Goal: Find specific page/section: Find specific page/section

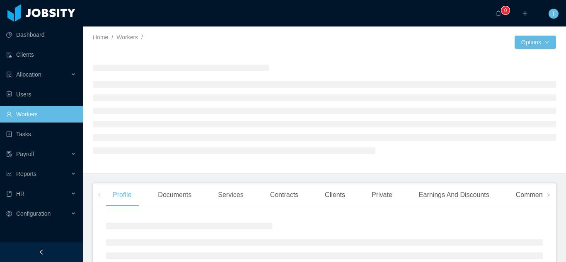
click at [44, 113] on link "Workers" at bounding box center [41, 114] width 70 height 17
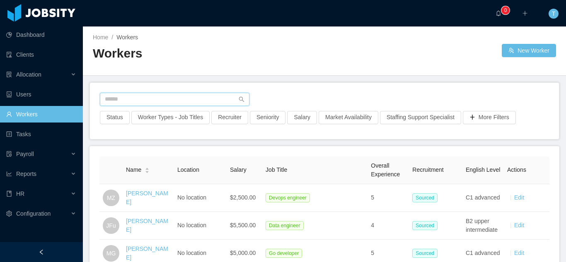
click at [134, 99] on input "text" at bounding box center [175, 99] width 150 height 13
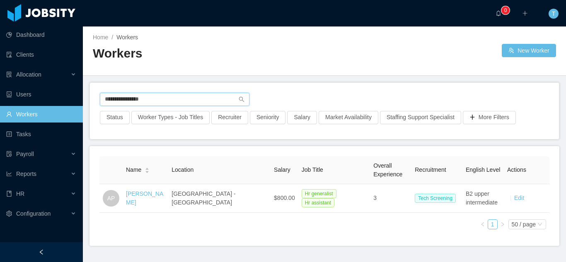
type input "**********"
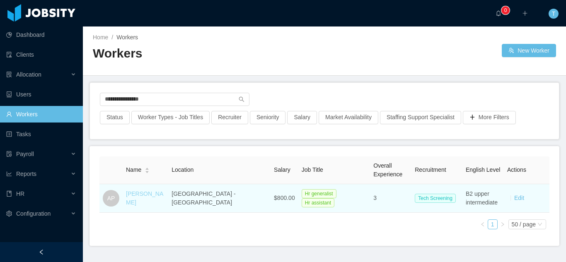
click at [154, 200] on link "[PERSON_NAME]" at bounding box center [144, 198] width 37 height 15
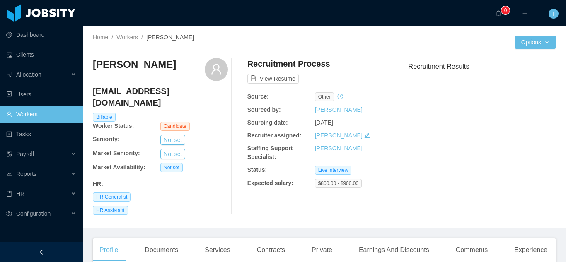
drag, startPoint x: 559, startPoint y: 96, endPoint x: 562, endPoint y: 124, distance: 28.3
click at [561, 126] on section "··· 0 ··· ··· T ··· Home / Workers / [PERSON_NAME] / Options [PERSON_NAME] [EMA…" at bounding box center [324, 131] width 483 height 262
